Goal: Check status: Check status

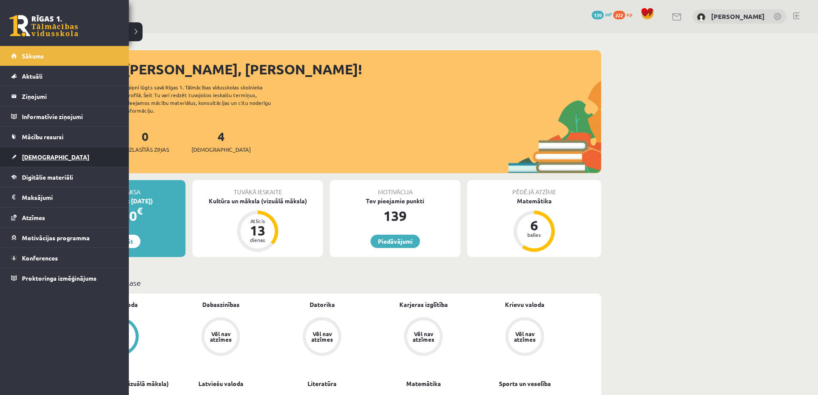
click at [31, 161] on link "[DEMOGRAPHIC_DATA]" at bounding box center [64, 157] width 107 height 20
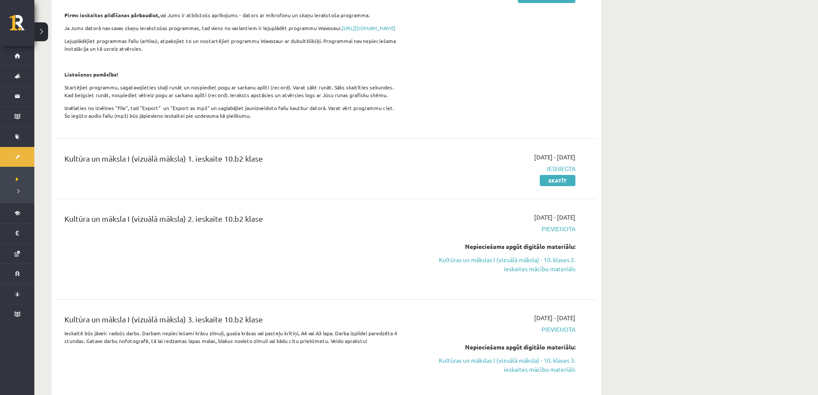
scroll to position [172, 0]
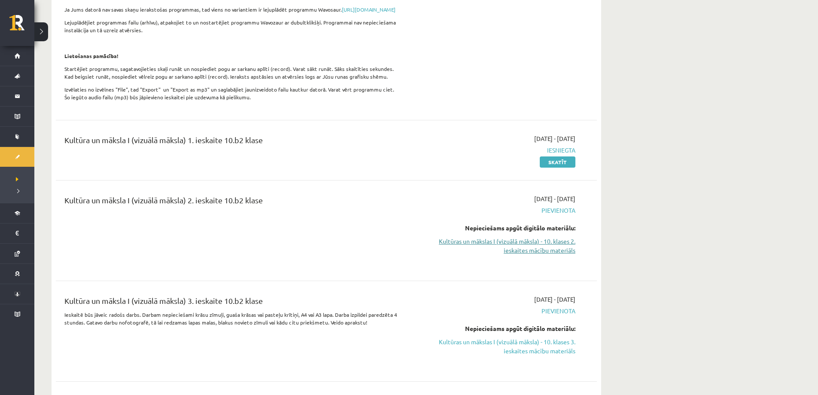
click at [553, 247] on link "Kultūras un mākslas I (vizuālā māksla) - 10. klases 2. ieskaites mācību materiā…" at bounding box center [495, 246] width 162 height 18
click at [557, 166] on link "Skatīt" at bounding box center [558, 161] width 36 height 11
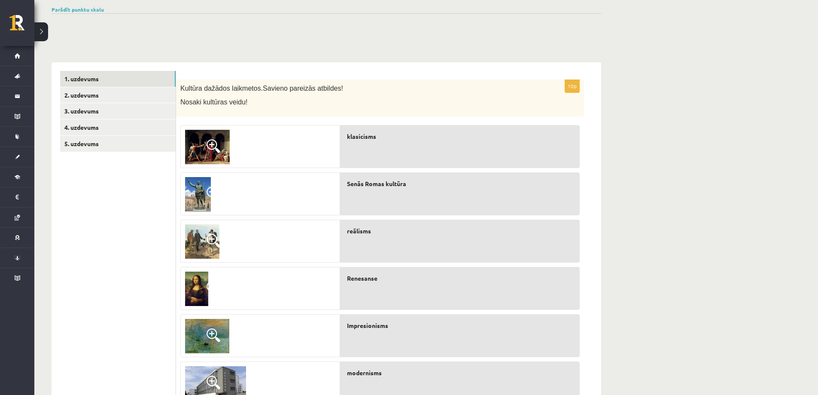
scroll to position [86, 0]
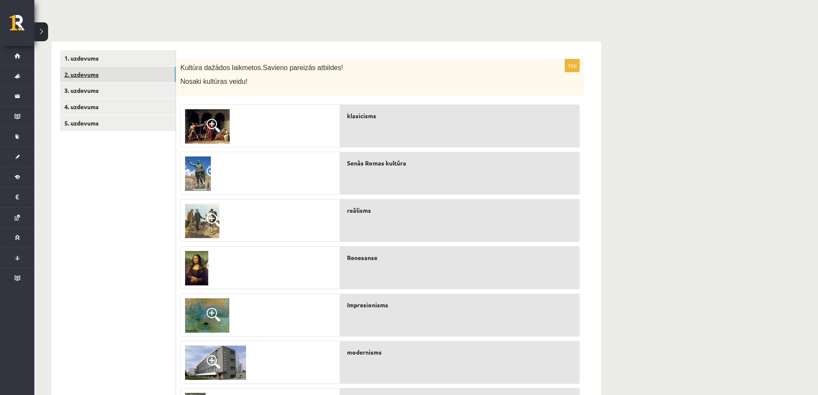
click at [82, 71] on link "2. uzdevums" at bounding box center [118, 75] width 116 height 16
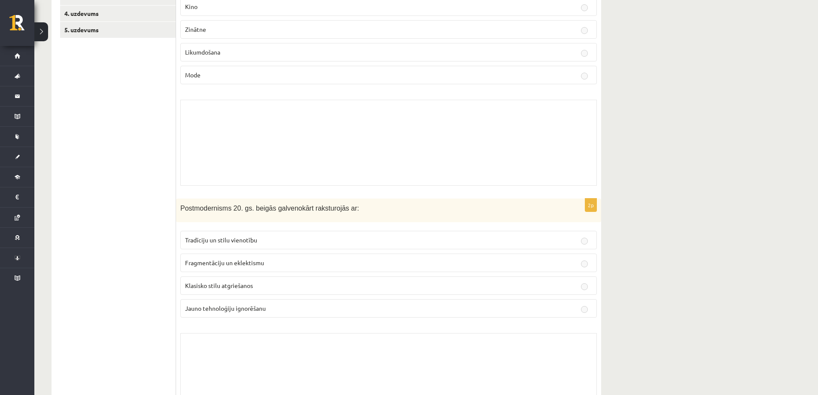
scroll to position [43, 0]
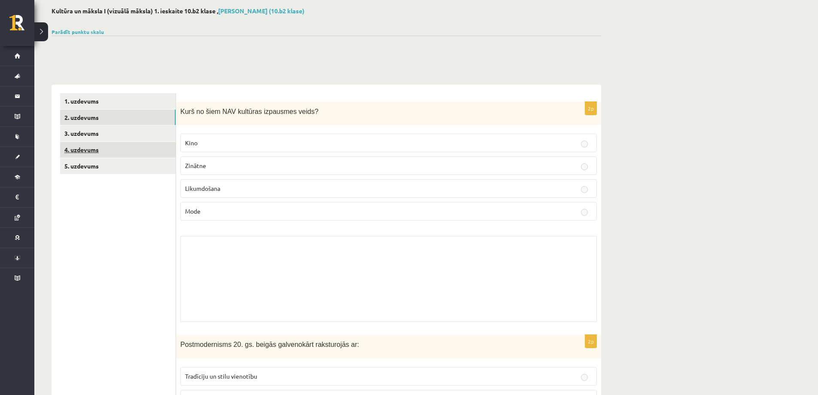
click at [87, 155] on link "4. uzdevums" at bounding box center [118, 150] width 116 height 16
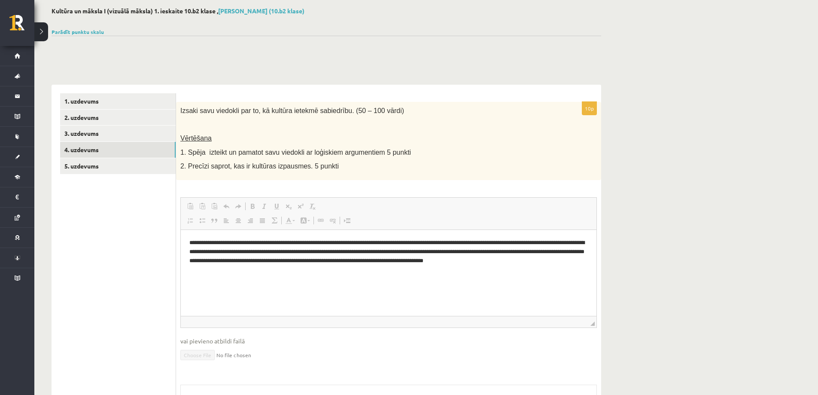
scroll to position [0, 0]
drag, startPoint x: 374, startPoint y: 196, endPoint x: 70, endPoint y: 132, distance: 310.2
click at [70, 132] on link "3. uzdevums" at bounding box center [118, 133] width 116 height 16
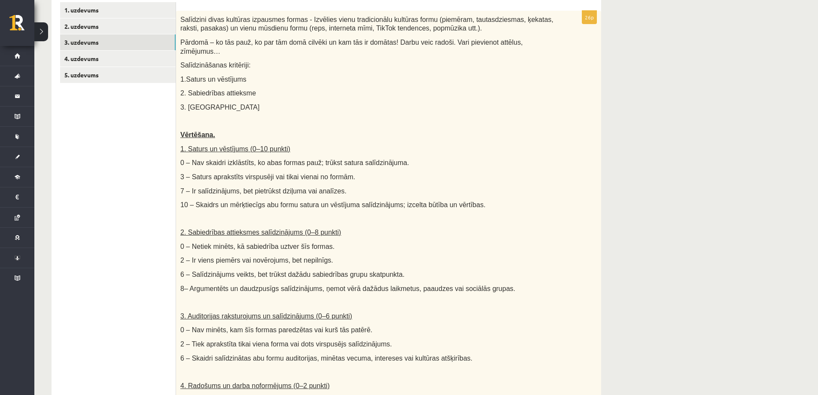
scroll to position [116, 0]
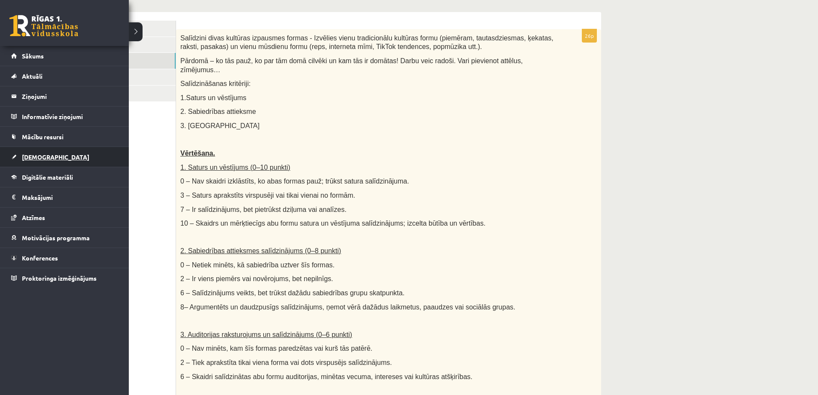
click at [30, 163] on link "[DEMOGRAPHIC_DATA]" at bounding box center [64, 157] width 107 height 20
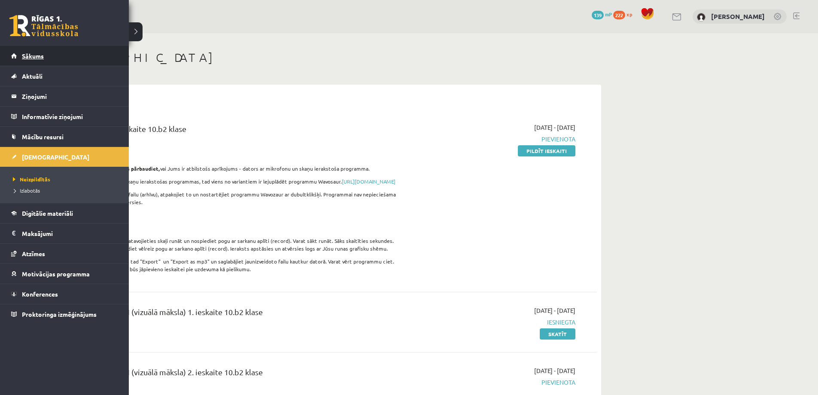
click at [35, 53] on span "Sākums" at bounding box center [33, 56] width 22 height 8
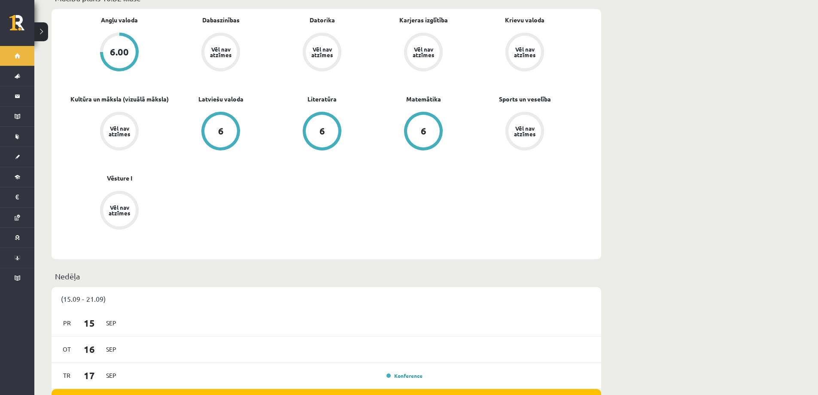
scroll to position [258, 0]
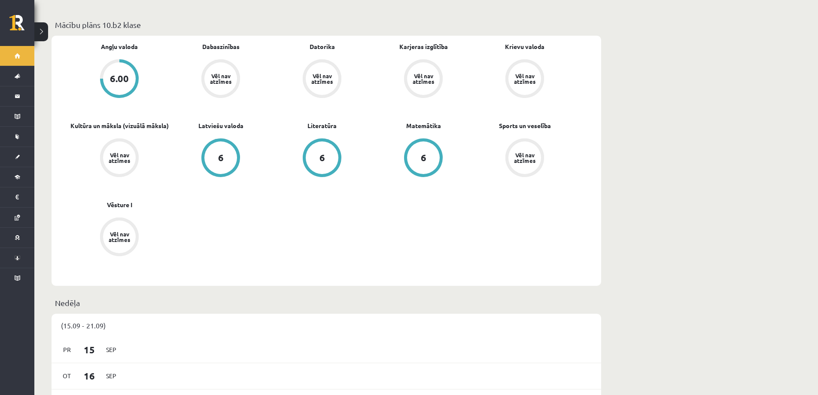
click at [113, 141] on div "Vēl nav atzīmes" at bounding box center [119, 157] width 33 height 33
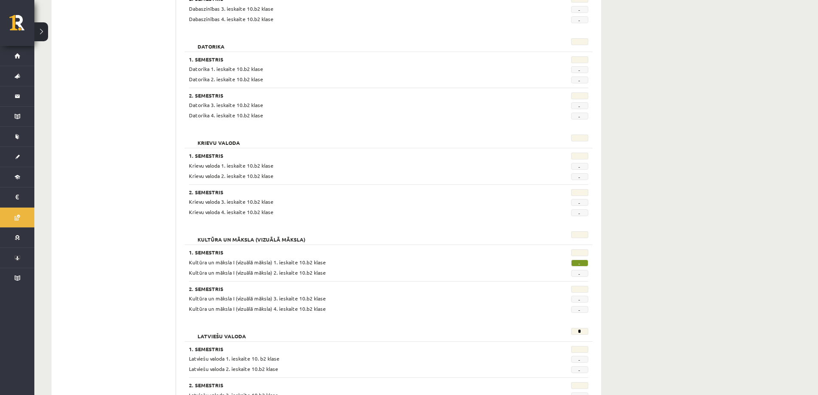
scroll to position [301, 0]
